Goal: Task Accomplishment & Management: Use online tool/utility

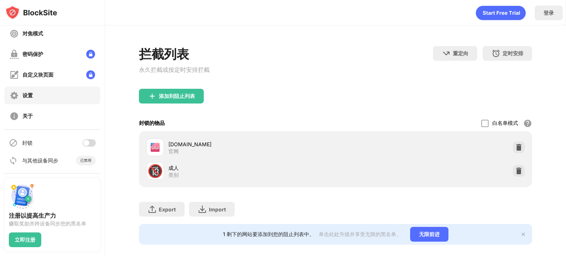
scroll to position [67, 0]
click at [82, 138] on div "封锁" at bounding box center [52, 143] width 96 height 18
click at [83, 142] on div at bounding box center [86, 143] width 6 height 6
